Goal: Transaction & Acquisition: Purchase product/service

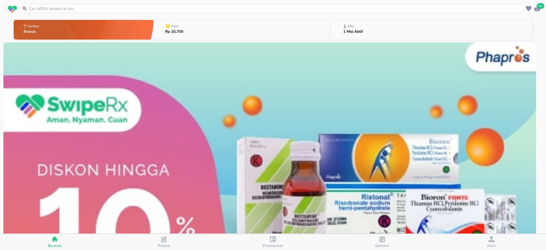
click at [194, 6] on input "text" at bounding box center [275, 9] width 495 height 6
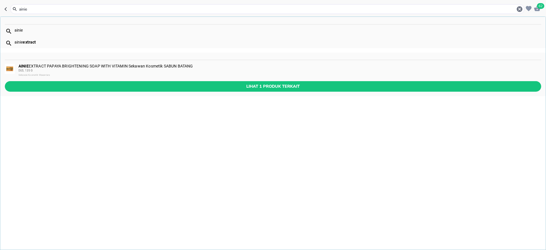
type input "ainie"
click at [66, 66] on div "AINIE EXTRACT PAPAYA BRIGHTENING SOAP WITH VITAMIN Sekawan Kosmetik SABUN BATAN…" at bounding box center [279, 71] width 522 height 14
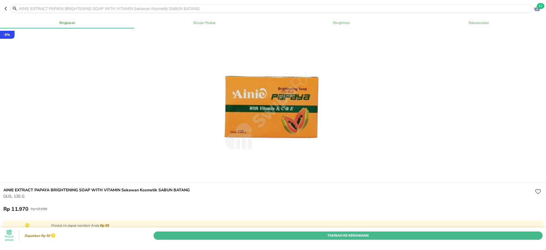
click at [345, 231] on button "Tambah Ke Keranjang" at bounding box center [348, 235] width 389 height 8
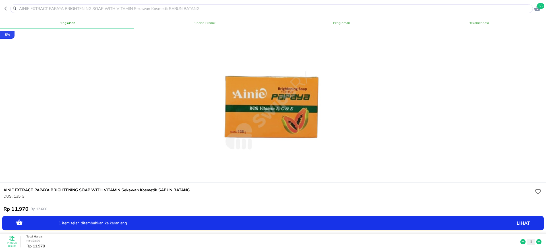
click at [168, 4] on header "63" at bounding box center [273, 8] width 546 height 17
click at [167, 6] on input "text" at bounding box center [274, 9] width 513 height 6
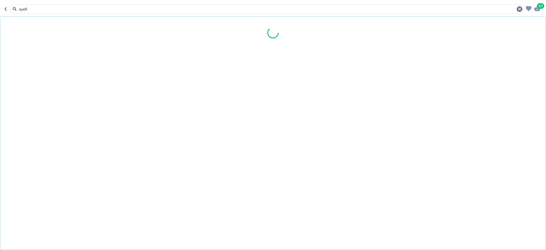
type input "eyefit"
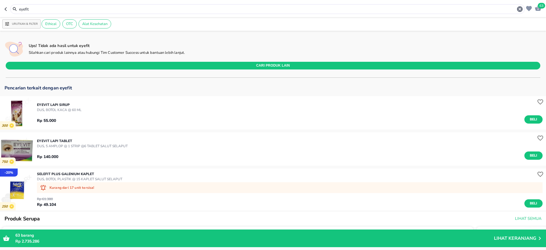
click at [16, 110] on img "button" at bounding box center [16, 112] width 33 height 33
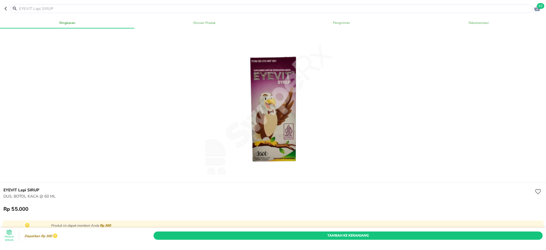
click at [331, 232] on span "Tambah Ke Keranjang" at bounding box center [348, 235] width 381 height 6
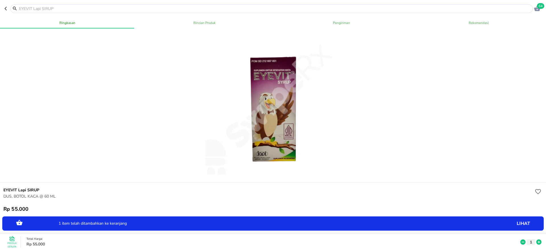
click at [148, 6] on input "text" at bounding box center [274, 9] width 513 height 6
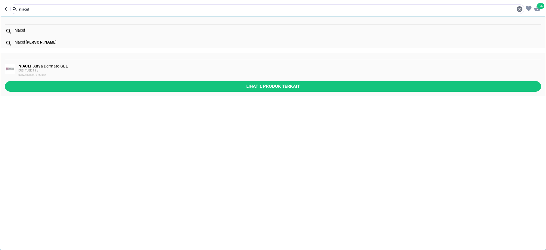
type input "niacef"
click at [49, 63] on div "NIACEF Surya Dermato GEL DUS, TUBE 15 g SURYA DERMATO MEDICA" at bounding box center [273, 70] width 546 height 21
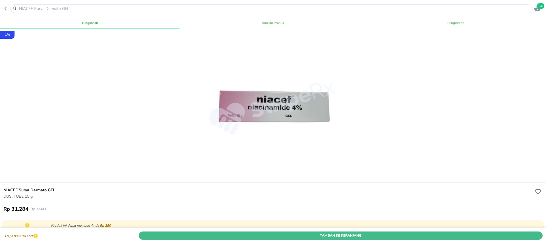
click at [338, 232] on span "Tambah Ke Keranjang" at bounding box center [340, 235] width 395 height 6
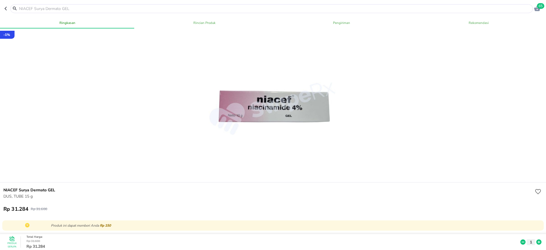
click at [538, 8] on span "65" at bounding box center [540, 6] width 7 height 6
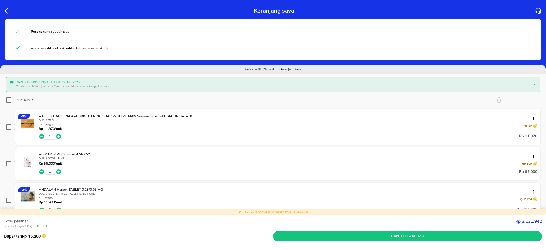
click at [5, 100] on icon at bounding box center [8, 99] width 7 height 7
click at [6, 100] on input "Pilih semua" at bounding box center [9, 100] width 6 height 6
checkbox input "true"
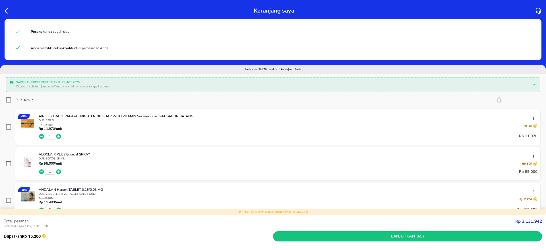
checkbox input "true"
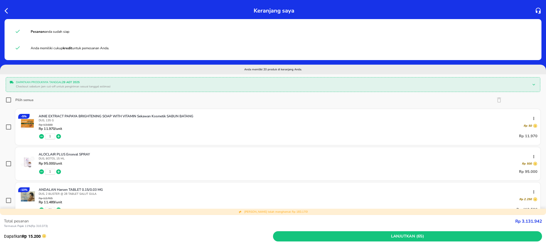
checkbox input "true"
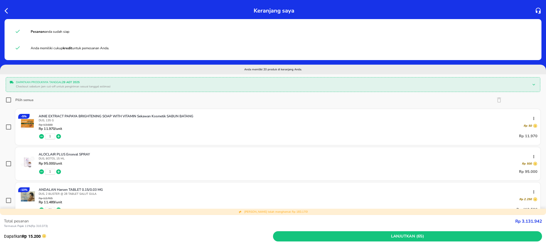
checkbox input "true"
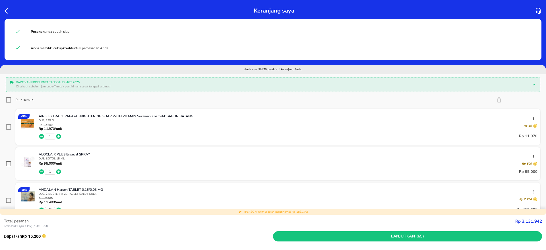
checkbox input "true"
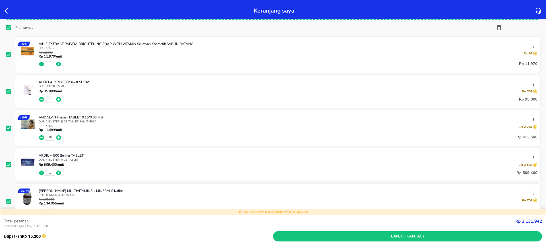
scroll to position [85, 0]
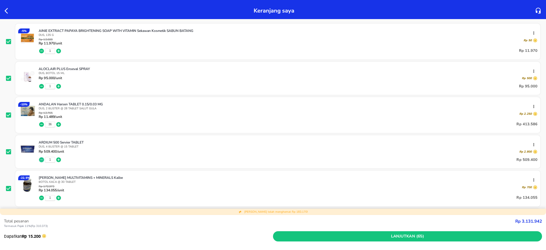
click at [42, 160] on icon "button" at bounding box center [42, 160] width 6 height 6
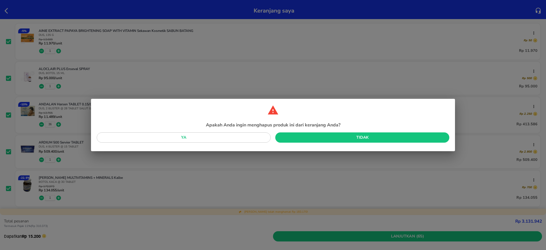
click at [191, 137] on span "Ya" at bounding box center [183, 137] width 165 height 7
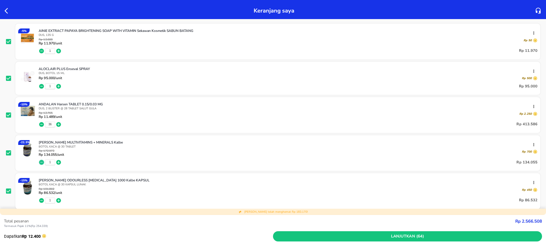
click at [40, 162] on icon "button" at bounding box center [41, 162] width 5 height 5
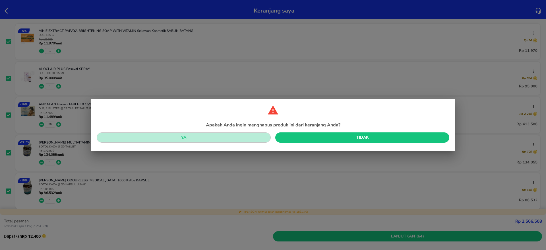
click at [212, 140] on span "Ya" at bounding box center [183, 137] width 165 height 7
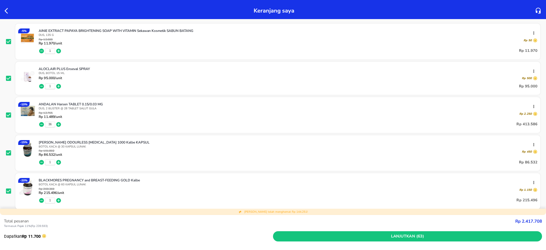
click at [40, 163] on icon "button" at bounding box center [41, 162] width 5 height 5
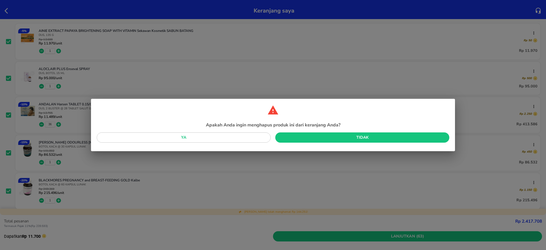
click at [209, 140] on span "Ya" at bounding box center [183, 137] width 165 height 7
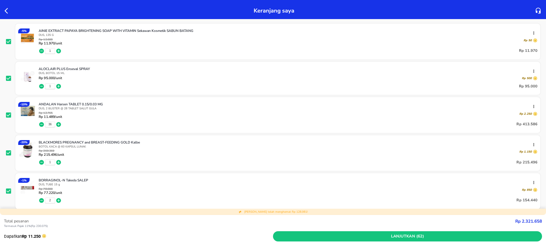
click at [9, 116] on input "checkbox" at bounding box center [9, 115] width 6 height 6
checkbox input "false"
click at [8, 152] on input "checkbox" at bounding box center [9, 153] width 6 height 6
checkbox input "false"
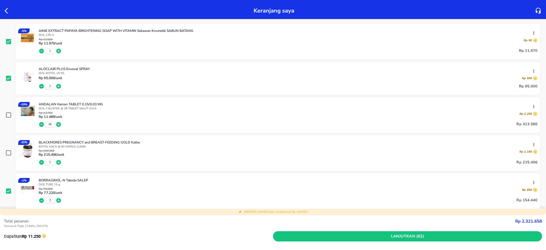
click at [9, 189] on input "checkbox" at bounding box center [9, 191] width 6 height 6
checkbox input "false"
checkbox input "true"
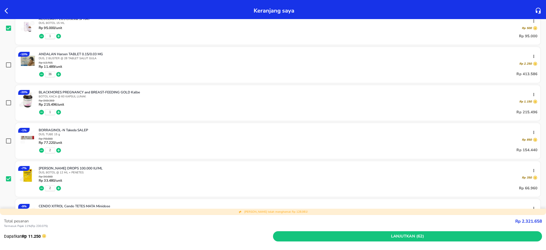
scroll to position [213, 0]
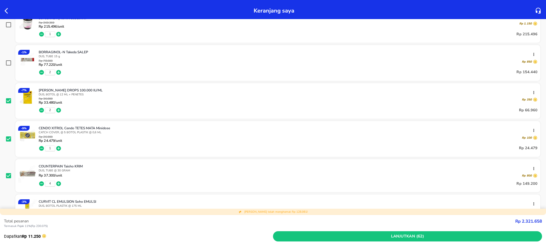
click at [10, 101] on input "checkbox" at bounding box center [9, 101] width 6 height 6
checkbox input "false"
click at [8, 142] on icon at bounding box center [8, 138] width 7 height 7
click at [7, 173] on input "checkbox" at bounding box center [9, 176] width 6 height 6
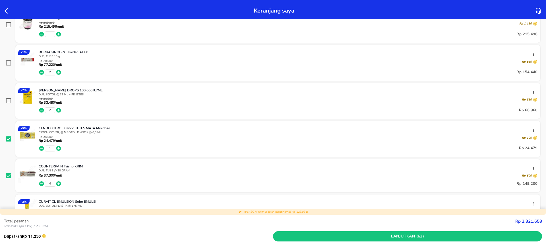
checkbox input "false"
click at [8, 138] on input "checkbox" at bounding box center [9, 139] width 6 height 6
checkbox input "false"
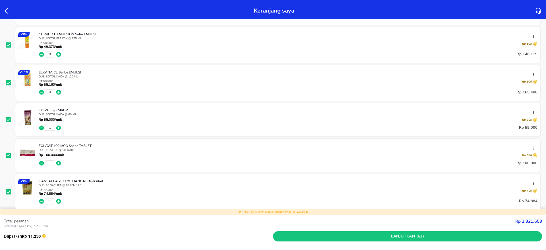
scroll to position [384, 0]
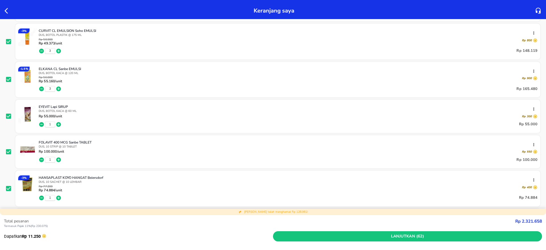
click at [8, 42] on input "checkbox" at bounding box center [9, 42] width 6 height 6
checkbox input "false"
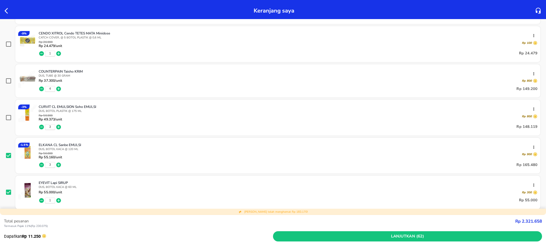
scroll to position [460, 0]
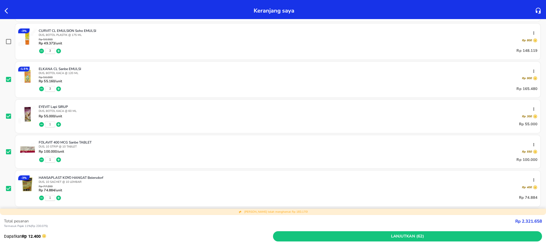
click at [7, 78] on input "checkbox" at bounding box center [9, 80] width 6 height 6
checkbox input "false"
click at [9, 116] on input "checkbox" at bounding box center [9, 116] width 6 height 6
checkbox input "false"
click at [7, 154] on input "checkbox" at bounding box center [9, 152] width 6 height 6
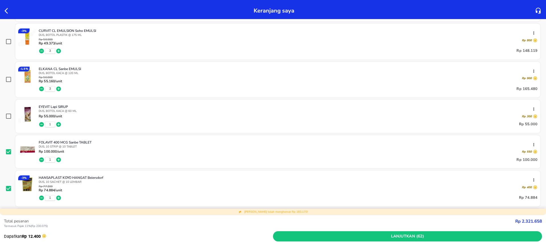
checkbox input "false"
drag, startPoint x: 9, startPoint y: 186, endPoint x: 14, endPoint y: 172, distance: 15.6
click at [9, 186] on input "checkbox" at bounding box center [9, 188] width 6 height 6
checkbox input "false"
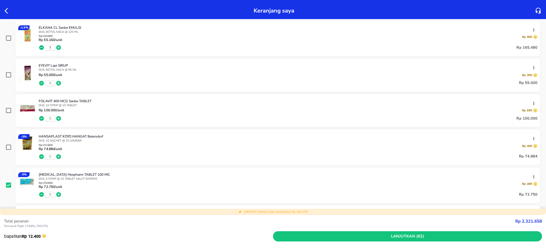
scroll to position [545, 0]
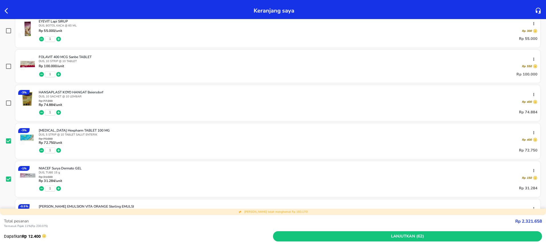
click at [7, 142] on input "checkbox" at bounding box center [9, 141] width 6 height 6
checkbox input "false"
click at [9, 178] on input "checkbox" at bounding box center [9, 179] width 6 height 6
click at [8, 176] on input "checkbox" at bounding box center [9, 179] width 6 height 6
checkbox input "true"
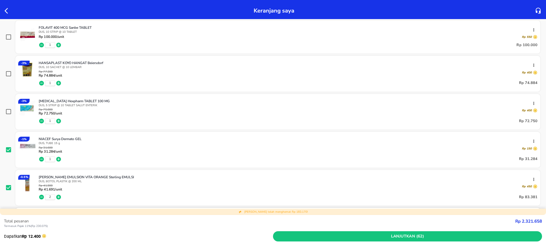
scroll to position [588, 0]
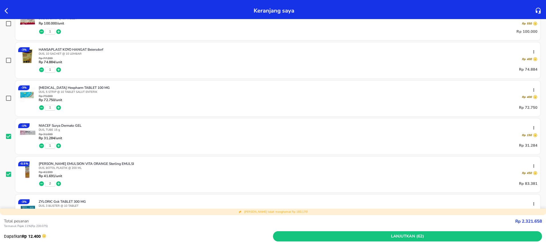
click at [8, 174] on input "checkbox" at bounding box center [9, 174] width 6 height 6
checkbox input "false"
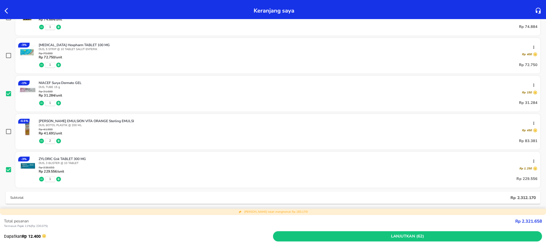
click at [9, 168] on input "checkbox" at bounding box center [9, 170] width 6 height 6
checkbox input "false"
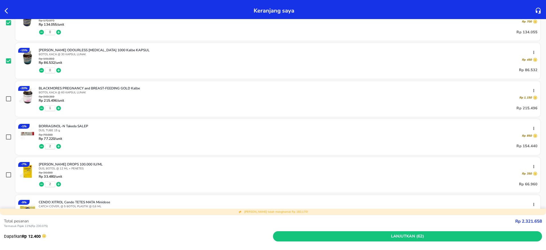
scroll to position [204, 0]
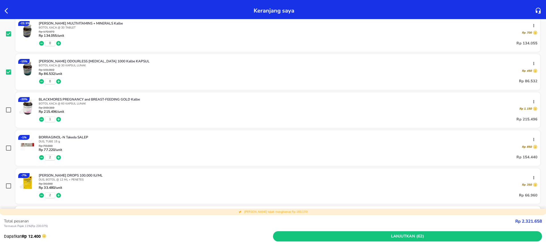
click at [7, 72] on input "checkbox" at bounding box center [9, 72] width 6 height 6
checkbox input "false"
click at [7, 33] on input "checkbox" at bounding box center [9, 34] width 6 height 6
checkbox input "false"
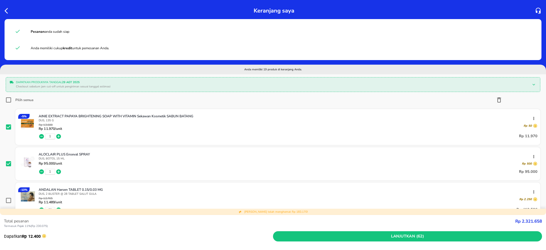
scroll to position [43, 0]
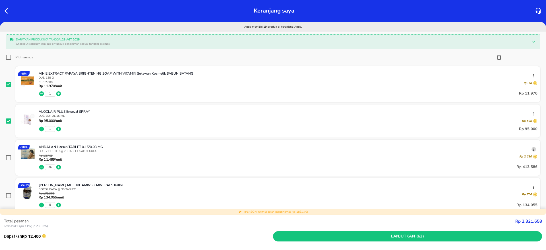
click at [532, 149] on icon "button" at bounding box center [534, 149] width 5 height 5
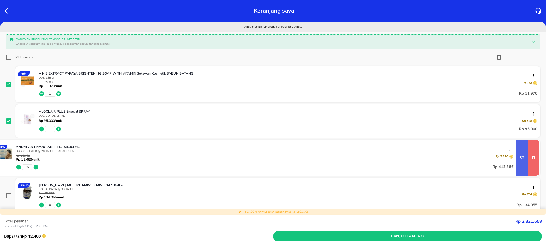
click at [531, 157] on icon "remove item" at bounding box center [533, 157] width 5 height 5
checkbox input "false"
checkbox input "true"
checkbox input "false"
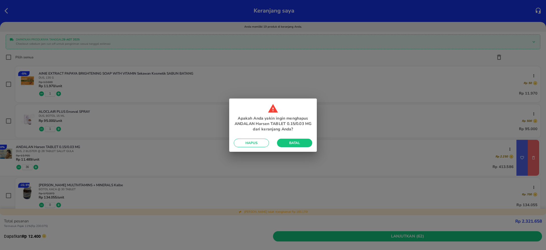
click at [255, 141] on span "Hapus" at bounding box center [251, 143] width 26 height 5
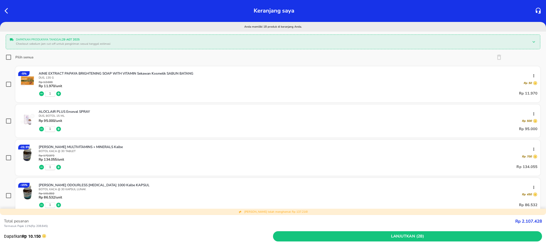
click at [532, 147] on icon "button" at bounding box center [534, 149] width 5 height 5
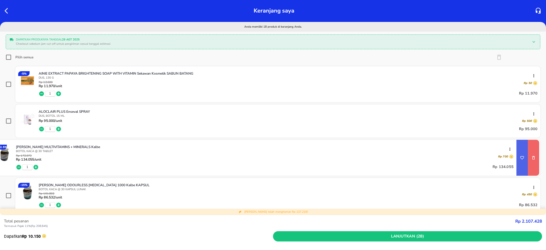
click at [531, 156] on icon "remove item" at bounding box center [533, 157] width 5 height 5
checkbox input "true"
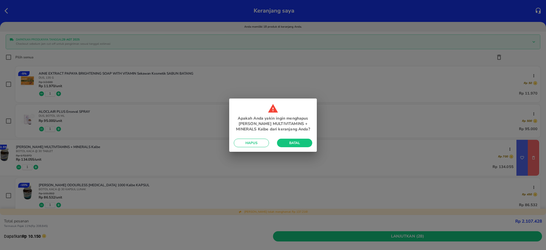
click at [250, 145] on span "Hapus" at bounding box center [251, 143] width 26 height 5
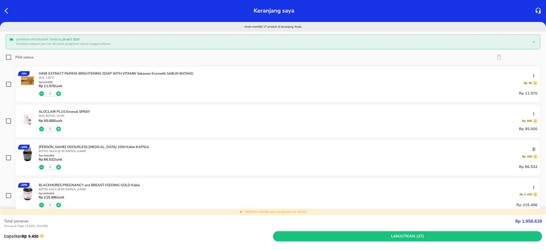
click at [534, 148] on icon "button" at bounding box center [534, 149] width 1 height 3
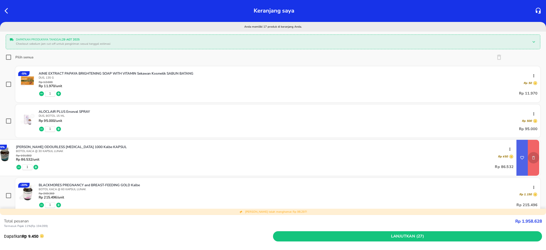
click at [531, 158] on icon "remove item" at bounding box center [533, 157] width 5 height 5
checkbox input "true"
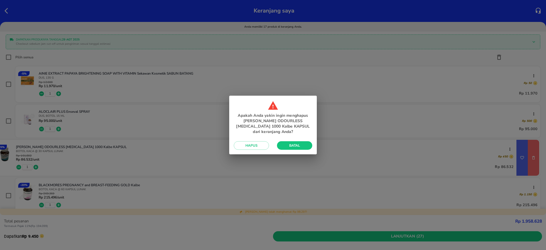
click at [247, 143] on span "Hapus" at bounding box center [251, 145] width 26 height 5
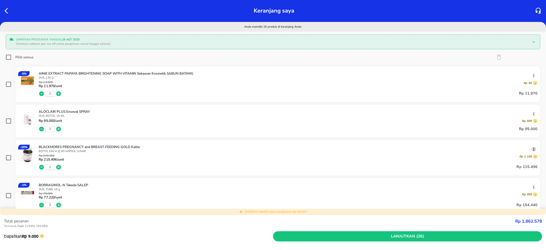
click at [532, 148] on icon "button" at bounding box center [534, 149] width 5 height 5
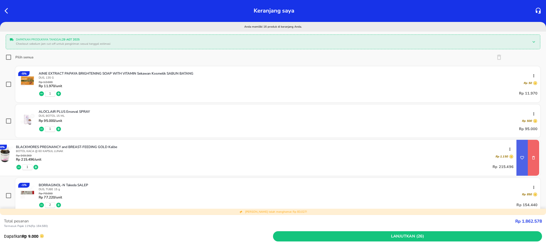
click at [530, 156] on button "remove item" at bounding box center [533, 157] width 11 height 11
checkbox input "true"
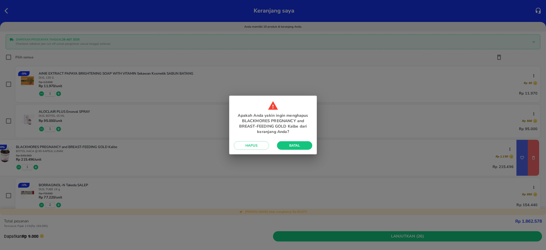
click at [258, 143] on span "Hapus" at bounding box center [251, 145] width 26 height 5
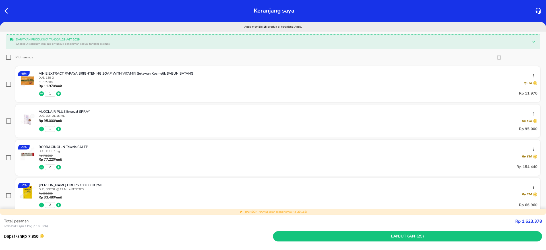
click at [42, 166] on icon "button" at bounding box center [41, 166] width 5 height 5
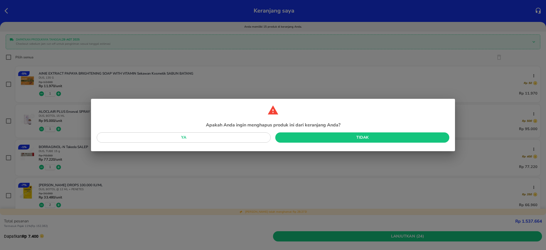
drag, startPoint x: 193, startPoint y: 132, endPoint x: 191, endPoint y: 136, distance: 4.5
click at [193, 131] on div "Ya" at bounding box center [183, 139] width 179 height 18
click at [225, 139] on span "Ya" at bounding box center [183, 137] width 165 height 7
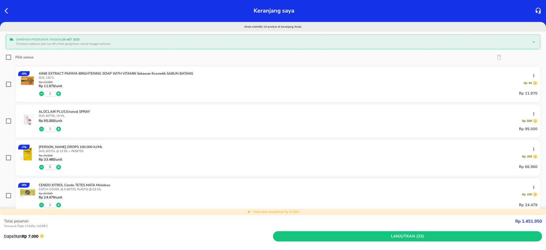
click at [532, 147] on icon "button" at bounding box center [534, 149] width 5 height 5
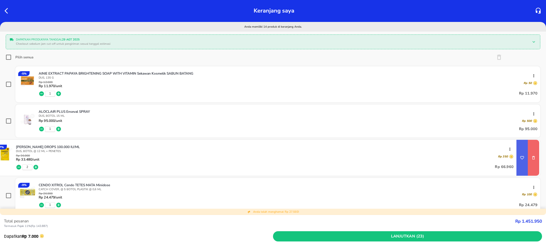
click at [528, 153] on button "remove item" at bounding box center [533, 157] width 11 height 11
checkbox input "true"
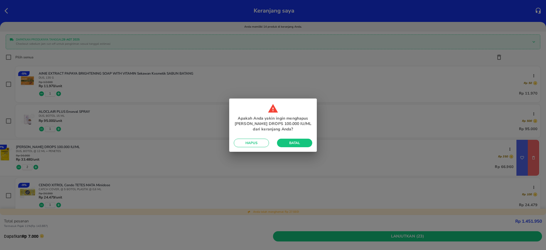
click at [242, 143] on span "Hapus" at bounding box center [251, 143] width 26 height 5
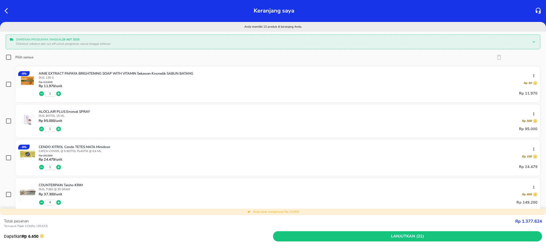
click at [534, 150] on icon "button" at bounding box center [534, 149] width 1 height 3
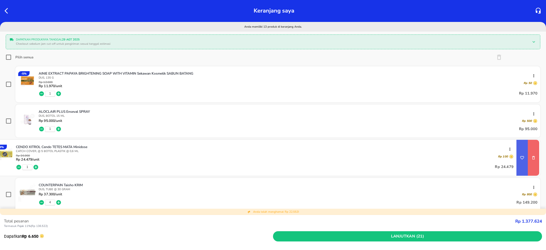
click at [531, 159] on button "remove item" at bounding box center [533, 157] width 11 height 11
checkbox input "true"
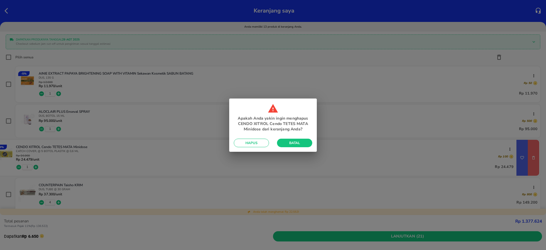
drag, startPoint x: 253, startPoint y: 142, endPoint x: 263, endPoint y: 144, distance: 10.7
click at [253, 142] on span "Hapus" at bounding box center [251, 143] width 26 height 5
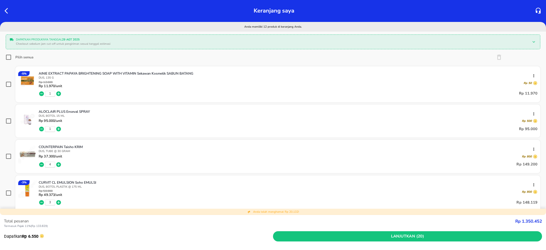
click at [532, 149] on icon "button" at bounding box center [534, 149] width 5 height 5
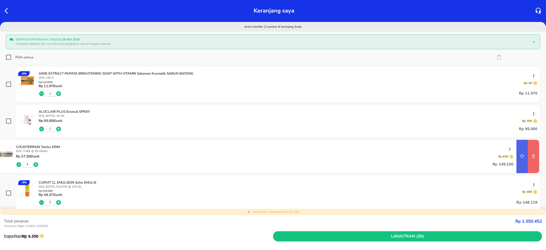
click at [531, 156] on icon "remove item" at bounding box center [533, 156] width 5 height 5
checkbox input "true"
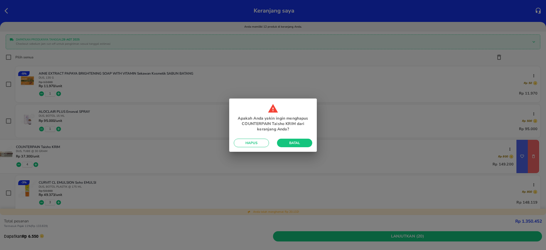
click at [260, 142] on span "Hapus" at bounding box center [251, 143] width 26 height 5
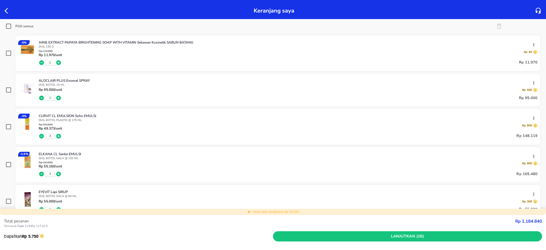
scroll to position [85, 0]
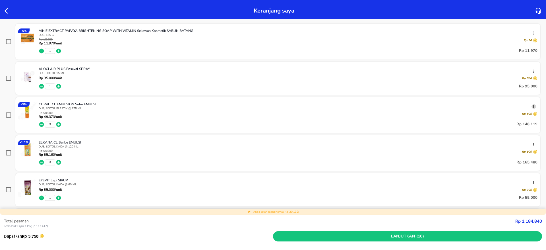
click at [532, 108] on icon "button" at bounding box center [534, 106] width 5 height 5
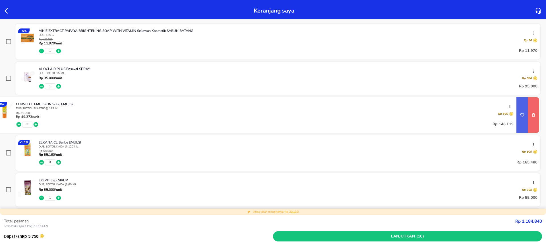
click at [531, 113] on icon "remove item" at bounding box center [533, 115] width 5 height 5
checkbox input "true"
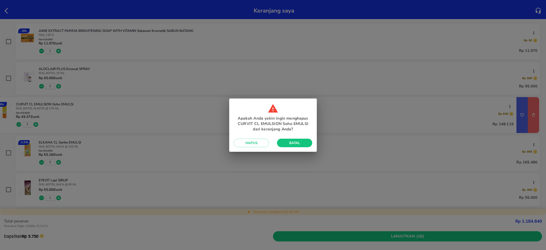
click at [247, 143] on span "Hapus" at bounding box center [251, 143] width 26 height 5
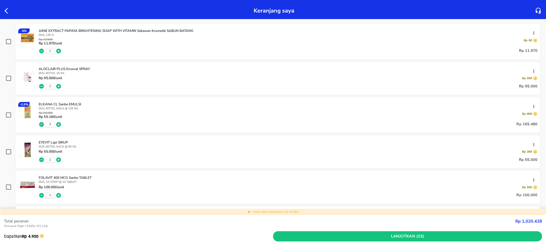
click at [532, 106] on icon "button" at bounding box center [534, 106] width 5 height 5
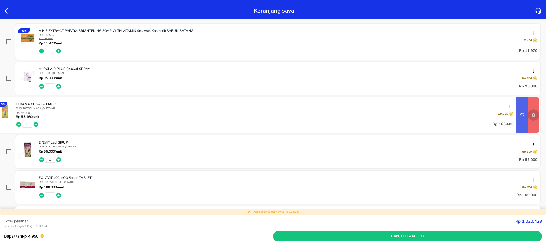
click at [531, 117] on icon "remove item" at bounding box center [533, 115] width 5 height 5
checkbox input "true"
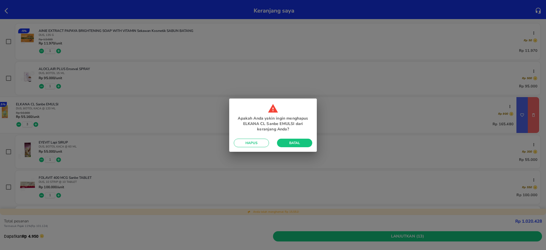
click at [252, 143] on span "Hapus" at bounding box center [251, 143] width 26 height 5
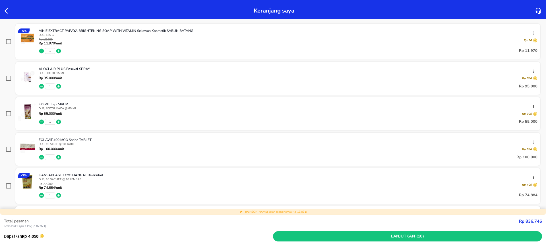
click at [531, 107] on div "EYEVIT Lapi SIRUP DUS, BOTOL KACA @ 60 ML Rp 55.000 /unit Rp 300 1 Rp 55.000" at bounding box center [277, 113] width 525 height 33
click at [527, 104] on div "EYEVIT Lapi SIRUP DUS, BOTOL KACA @ 60 ML Rp 55.000 /unit Rp 300 1 Rp 55.000" at bounding box center [277, 115] width 519 height 26
click at [532, 141] on icon "button" at bounding box center [534, 142] width 5 height 5
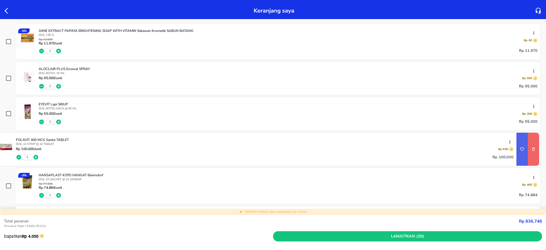
click at [528, 151] on button "remove item" at bounding box center [533, 148] width 11 height 11
checkbox input "true"
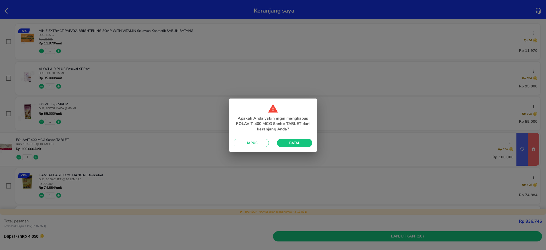
click at [257, 143] on span "Hapus" at bounding box center [251, 143] width 26 height 5
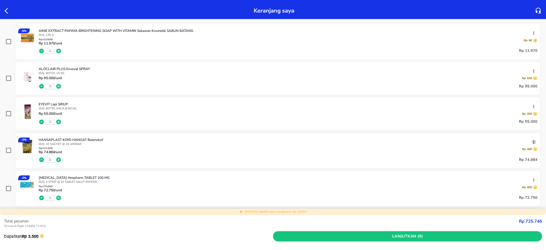
click at [532, 141] on icon "button" at bounding box center [534, 142] width 5 height 5
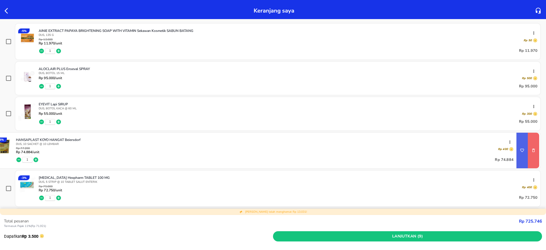
click at [528, 147] on button "remove item" at bounding box center [533, 150] width 11 height 11
checkbox input "true"
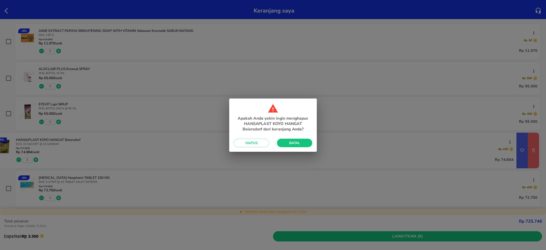
click at [255, 143] on span "Hapus" at bounding box center [251, 143] width 26 height 5
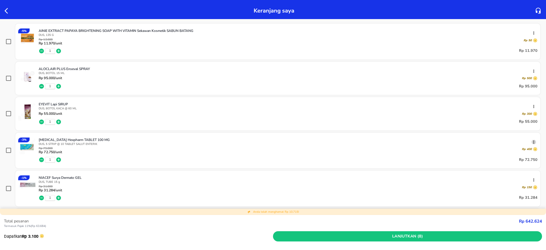
click at [532, 141] on icon "button" at bounding box center [534, 142] width 5 height 5
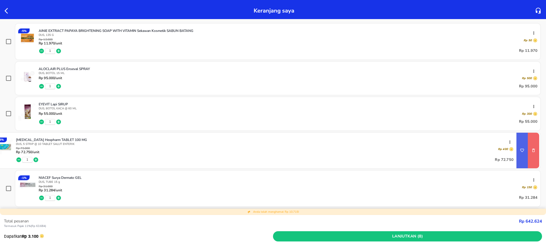
click at [532, 150] on button "remove item" at bounding box center [533, 150] width 11 height 11
checkbox input "true"
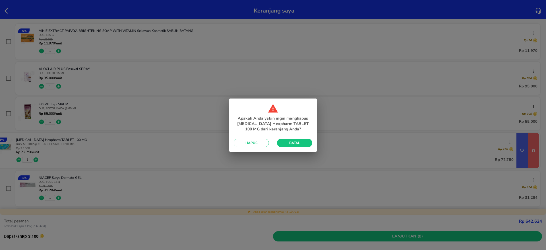
click at [247, 142] on span "Hapus" at bounding box center [251, 143] width 26 height 5
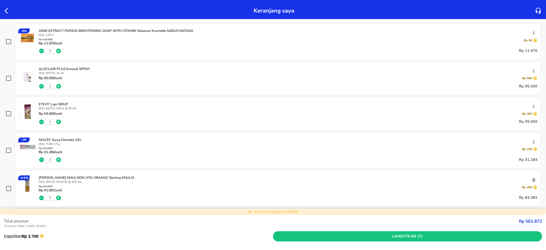
click at [532, 178] on icon "button" at bounding box center [534, 179] width 5 height 5
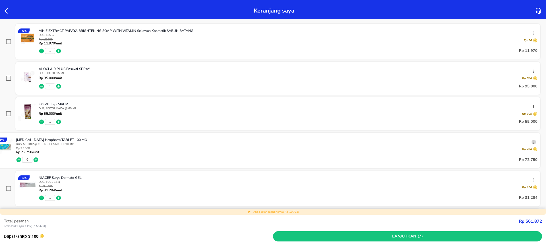
click at [532, 143] on icon "button" at bounding box center [534, 142] width 5 height 5
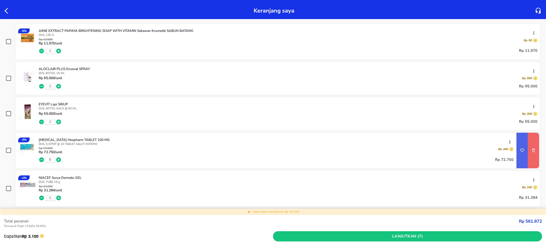
click at [531, 148] on icon "remove item" at bounding box center [533, 150] width 5 height 5
checkbox input "true"
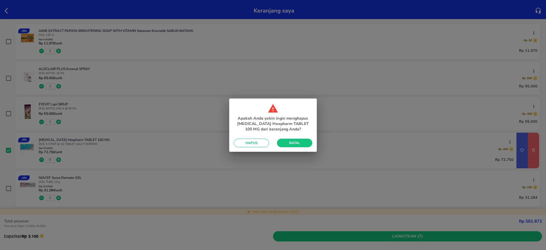
click at [245, 143] on span "Hapus" at bounding box center [251, 143] width 26 height 5
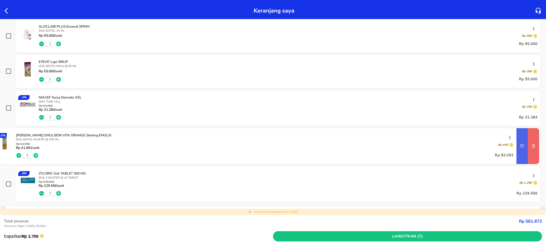
scroll to position [128, 0]
click at [531, 143] on icon "remove item" at bounding box center [533, 145] width 5 height 5
checkbox input "true"
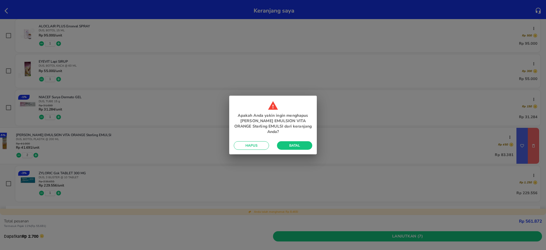
click at [248, 143] on span "Hapus" at bounding box center [251, 145] width 26 height 5
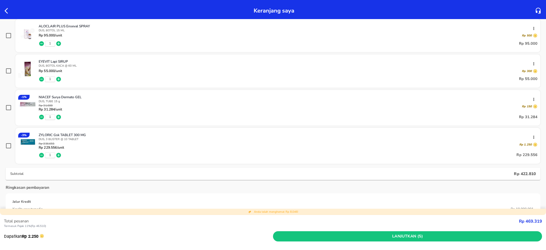
click at [528, 134] on div "ZYLORIC Gsk TABLET 300 MG DUS, 3 BLISTER @ 10 TABLET Rp 236.655 Rp 229.556 /uni…" at bounding box center [277, 147] width 519 height 28
click at [532, 137] on icon "button" at bounding box center [534, 137] width 5 height 5
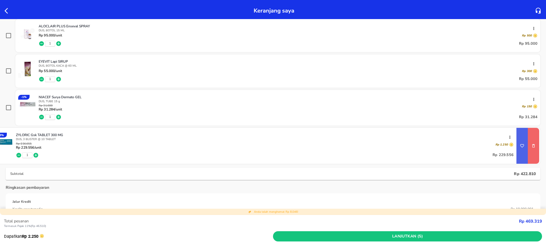
click at [531, 146] on icon "remove item" at bounding box center [533, 145] width 5 height 5
checkbox input "true"
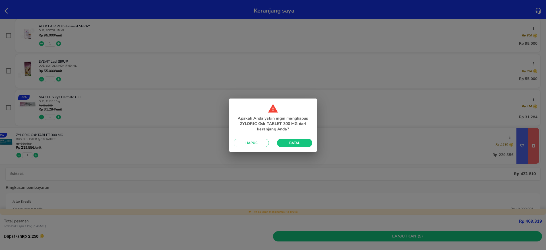
click at [242, 142] on span "Hapus" at bounding box center [251, 143] width 26 height 5
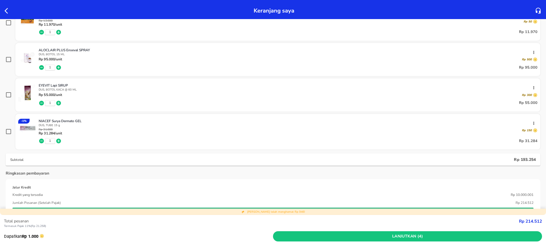
scroll to position [85, 0]
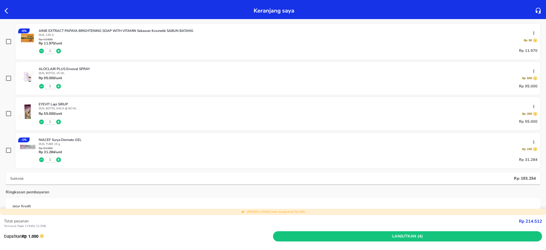
click at [532, 69] on icon "button" at bounding box center [534, 71] width 5 height 5
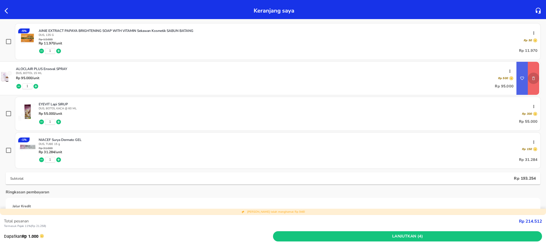
click at [528, 82] on button "remove item" at bounding box center [533, 78] width 11 height 11
checkbox input "true"
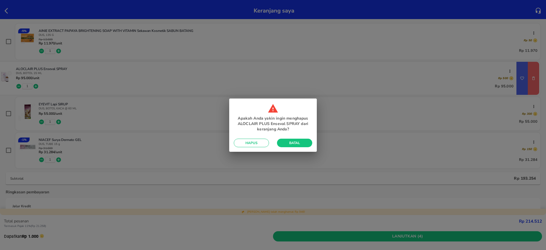
click at [250, 142] on span "Hapus" at bounding box center [251, 143] width 26 height 5
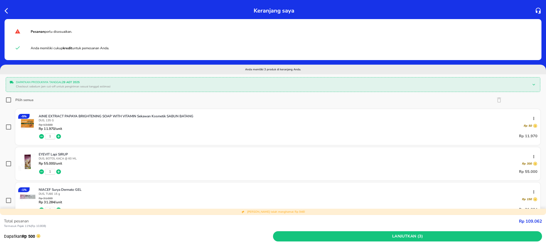
scroll to position [43, 0]
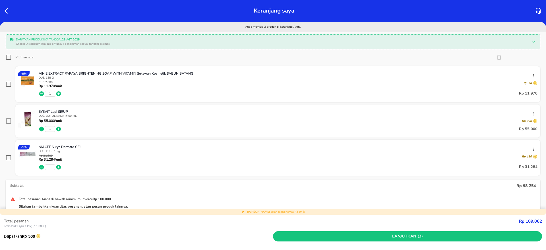
click at [10, 57] on input "Pilih semua" at bounding box center [9, 57] width 6 height 6
checkbox input "true"
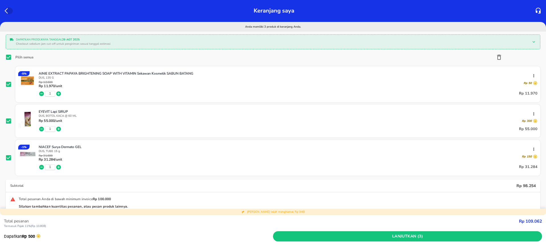
click at [6, 12] on icon "button" at bounding box center [6, 11] width 3 height 6
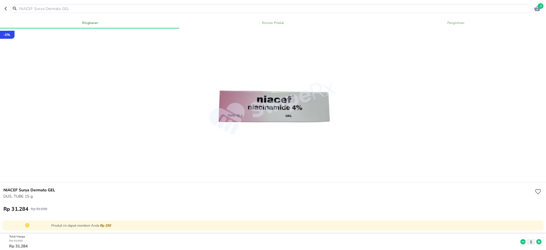
click at [81, 10] on input "text" at bounding box center [274, 9] width 513 height 6
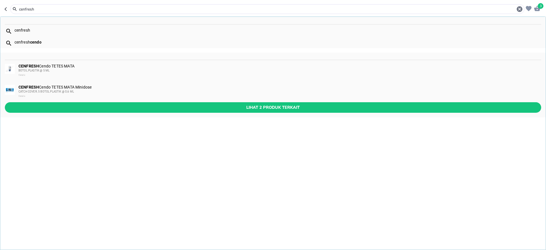
type input "cenfresh"
click at [35, 89] on div "CATCH COVER, 5 BOTOL PLASTIK @ 0,6 ML" at bounding box center [279, 91] width 522 height 5
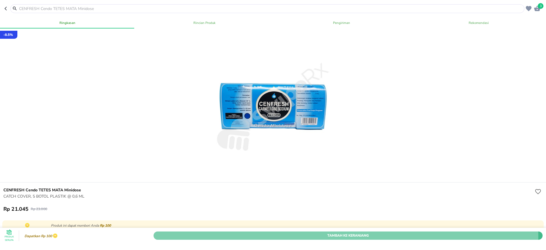
click at [344, 232] on span "Tambah Ke Keranjang" at bounding box center [348, 235] width 381 height 6
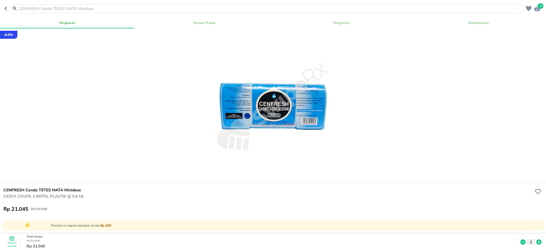
click at [534, 7] on icon "button" at bounding box center [537, 8] width 7 height 7
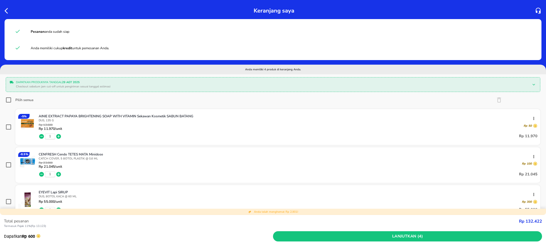
click at [42, 135] on icon "button" at bounding box center [41, 136] width 5 height 5
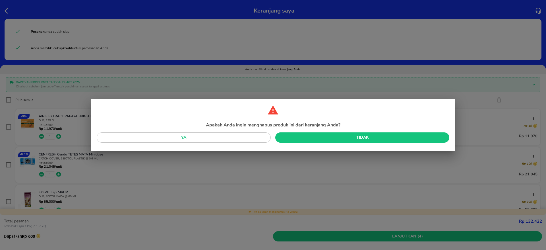
click at [249, 136] on span "Ya" at bounding box center [183, 137] width 165 height 7
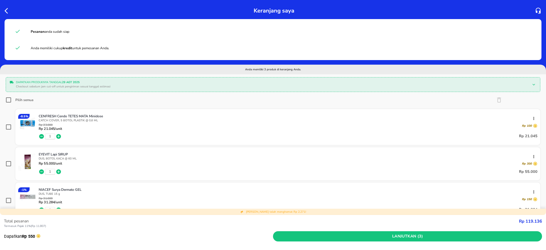
click at [7, 98] on input "Pilih semua" at bounding box center [9, 100] width 6 height 6
checkbox input "true"
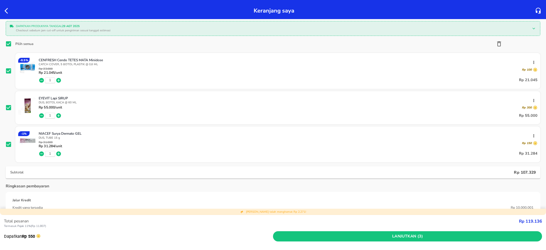
scroll to position [43, 0]
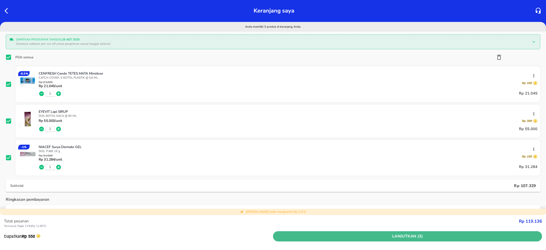
click at [393, 237] on span "Lanjutkan (3)" at bounding box center [407, 236] width 265 height 7
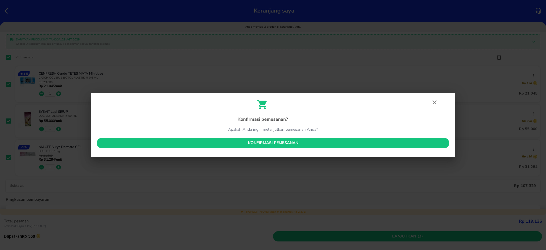
click at [288, 146] on span "Konfirmasi pemesanan" at bounding box center [273, 142] width 344 height 7
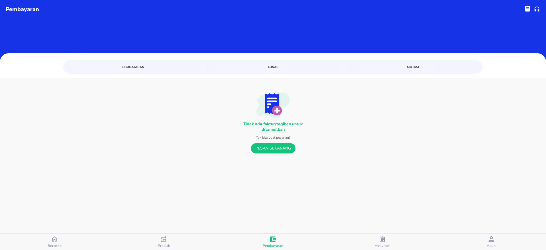
click at [379, 238] on icon "button" at bounding box center [382, 239] width 6 height 6
